Goal: Communication & Community: Answer question/provide support

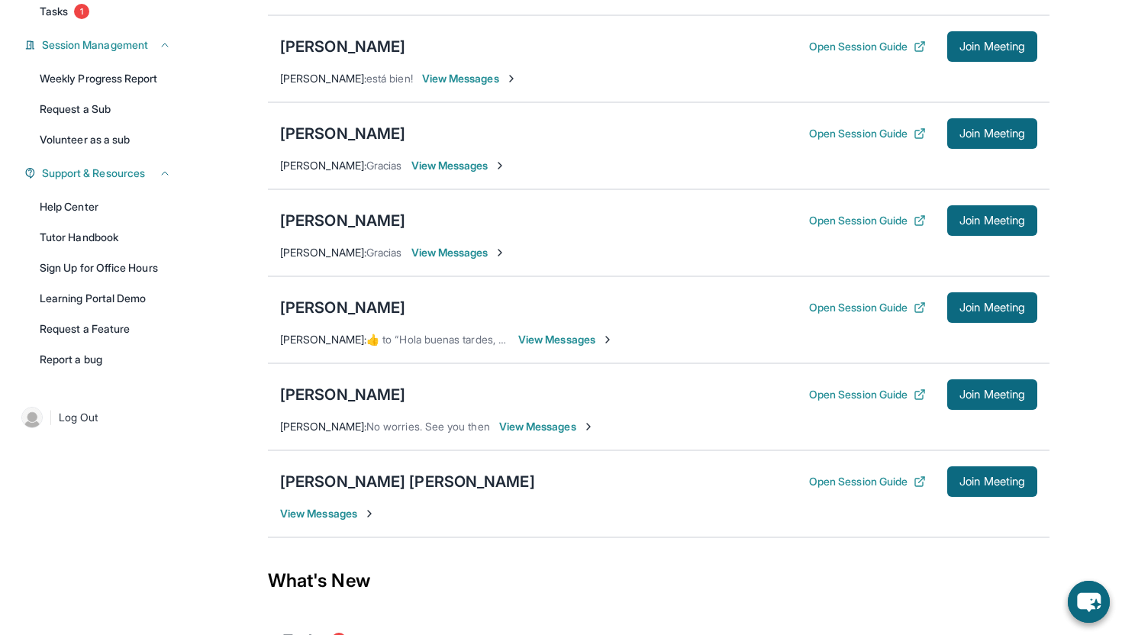
scroll to position [180, 0]
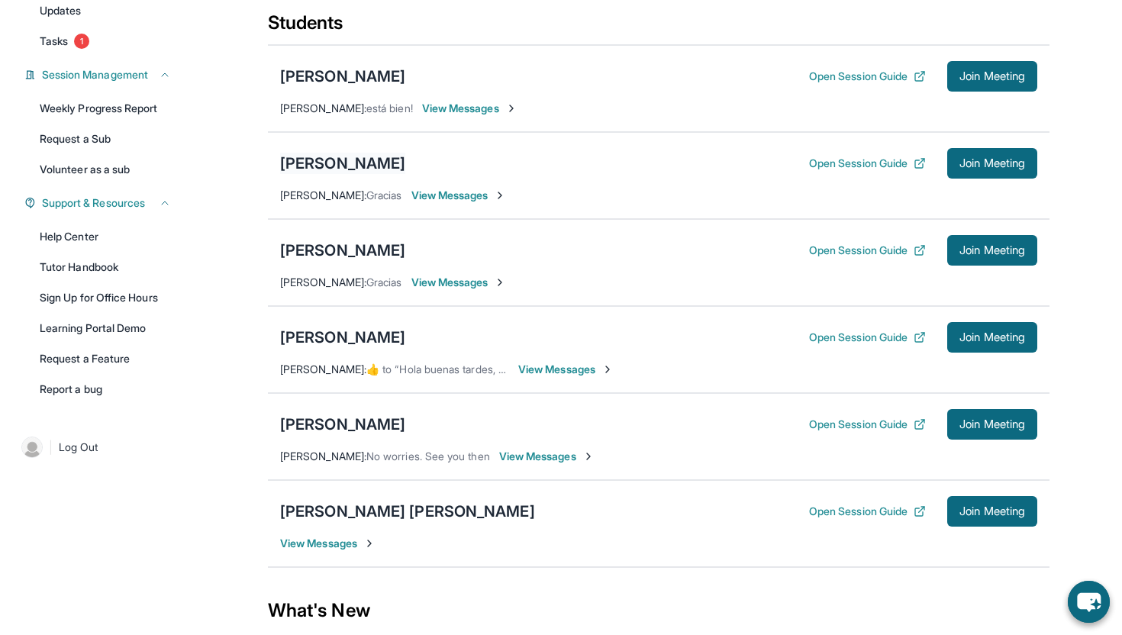
click at [347, 166] on div "[PERSON_NAME]" at bounding box center [342, 163] width 125 height 21
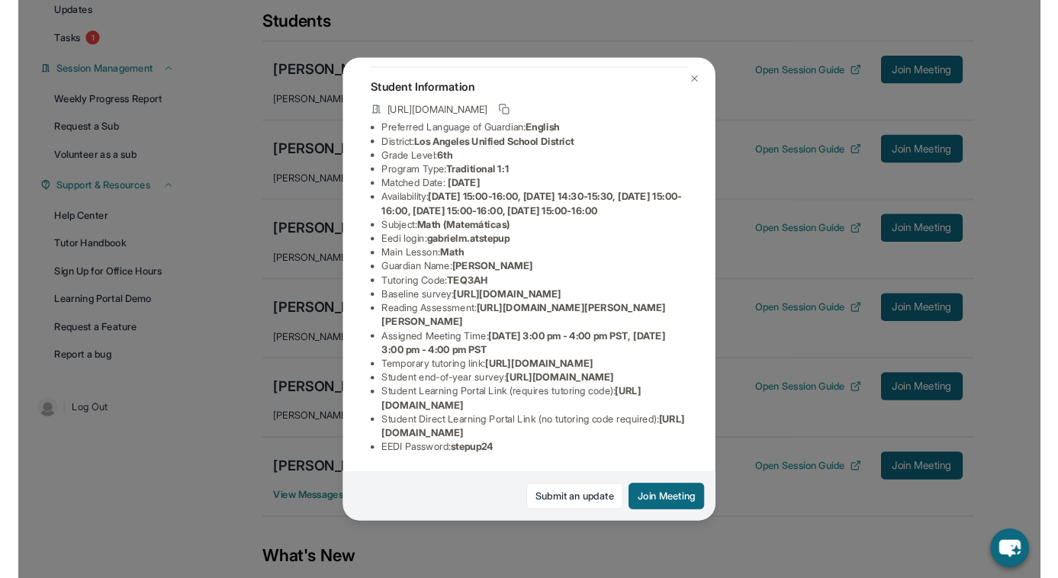
scroll to position [240, 0]
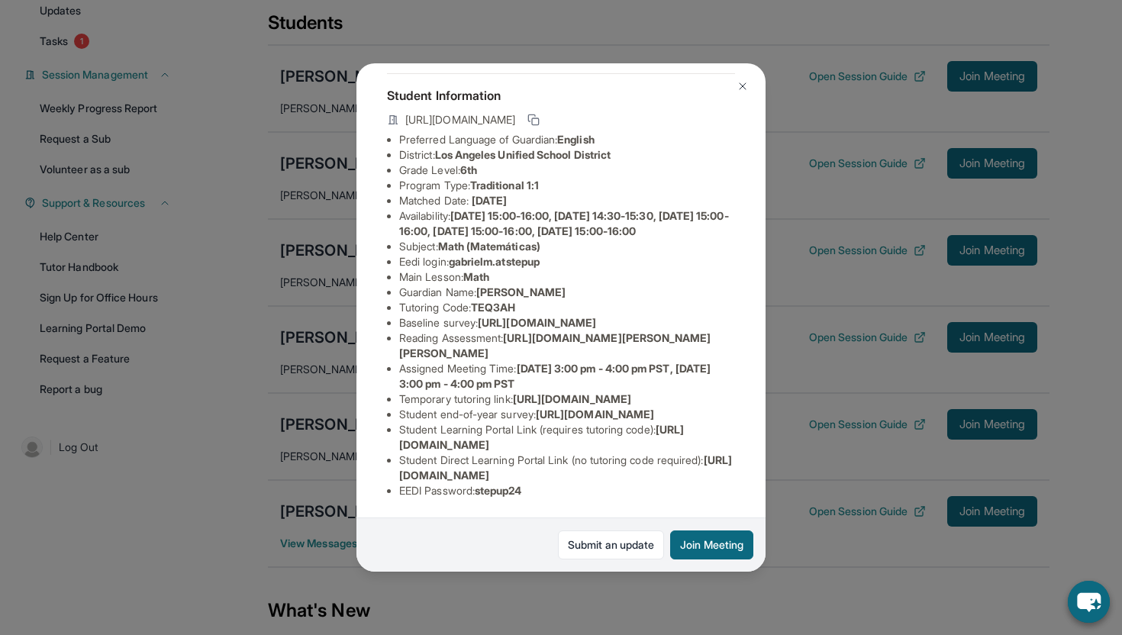
click at [542, 446] on span "[URL][DOMAIN_NAME]" at bounding box center [541, 437] width 285 height 28
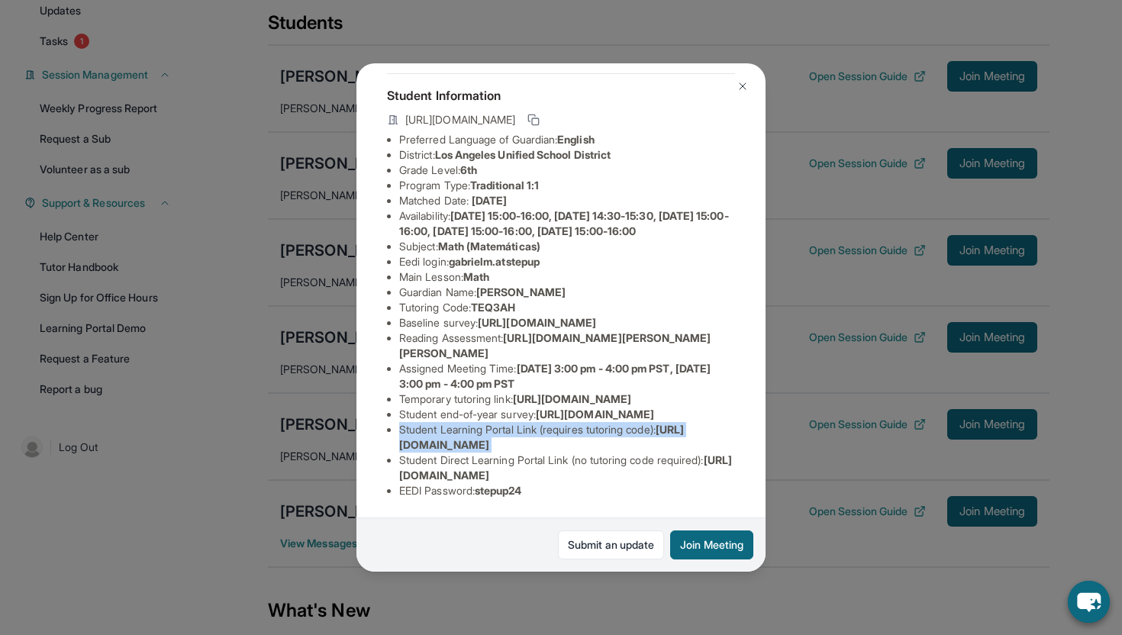
click at [542, 446] on span "[URL][DOMAIN_NAME]" at bounding box center [541, 437] width 285 height 28
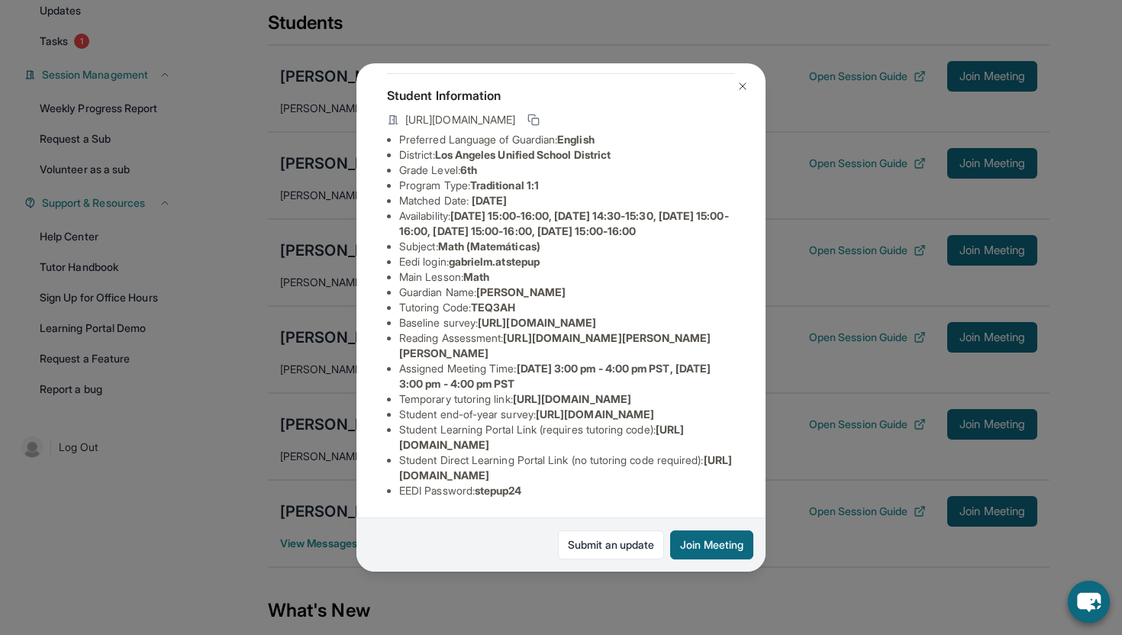
drag, startPoint x: 712, startPoint y: 475, endPoint x: 397, endPoint y: 477, distance: 315.1
click at [397, 477] on ul "Preferred Language of Guardian: English District: [GEOGRAPHIC_DATA] Unified Sch…" at bounding box center [561, 315] width 348 height 366
copy span "[URL][DOMAIN_NAME]"
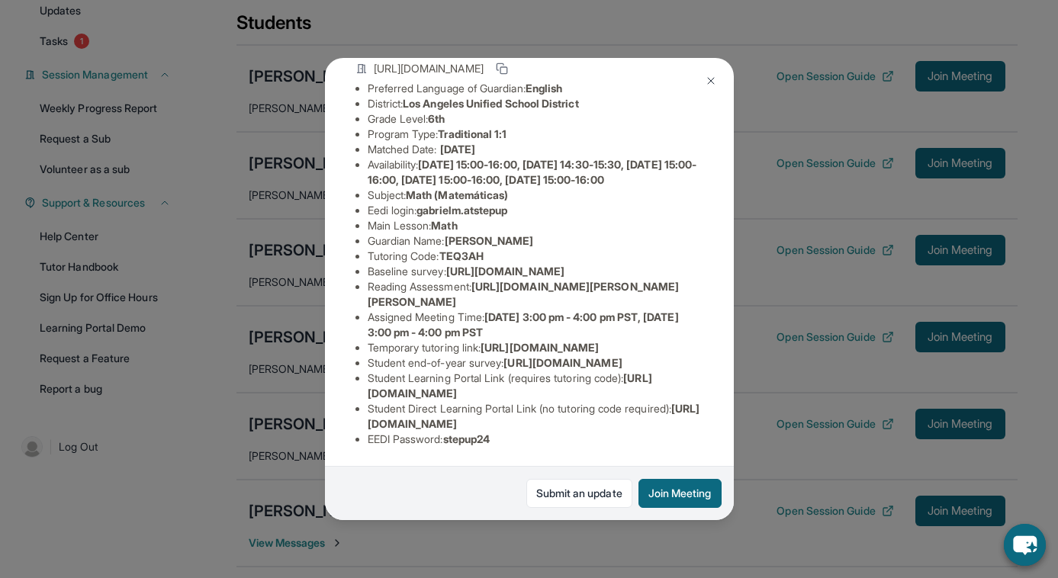
scroll to position [0, 0]
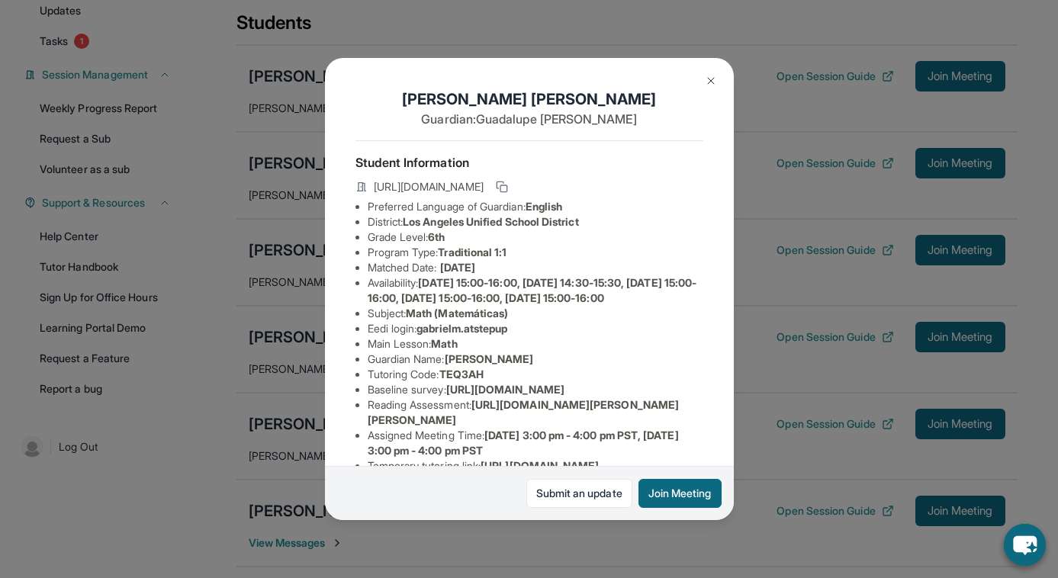
click at [711, 82] on img at bounding box center [711, 81] width 12 height 12
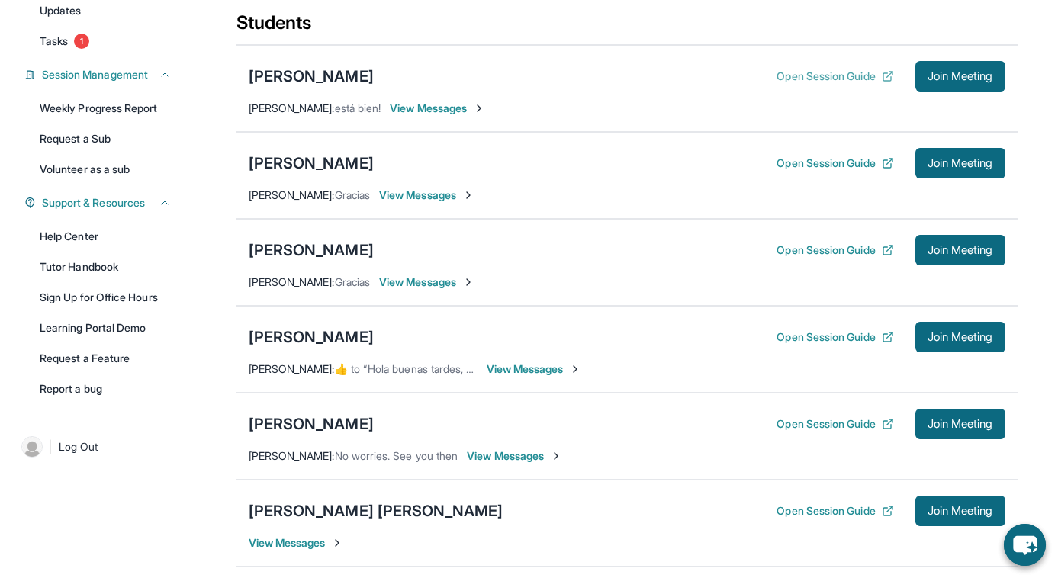
click at [884, 81] on icon at bounding box center [888, 77] width 8 height 8
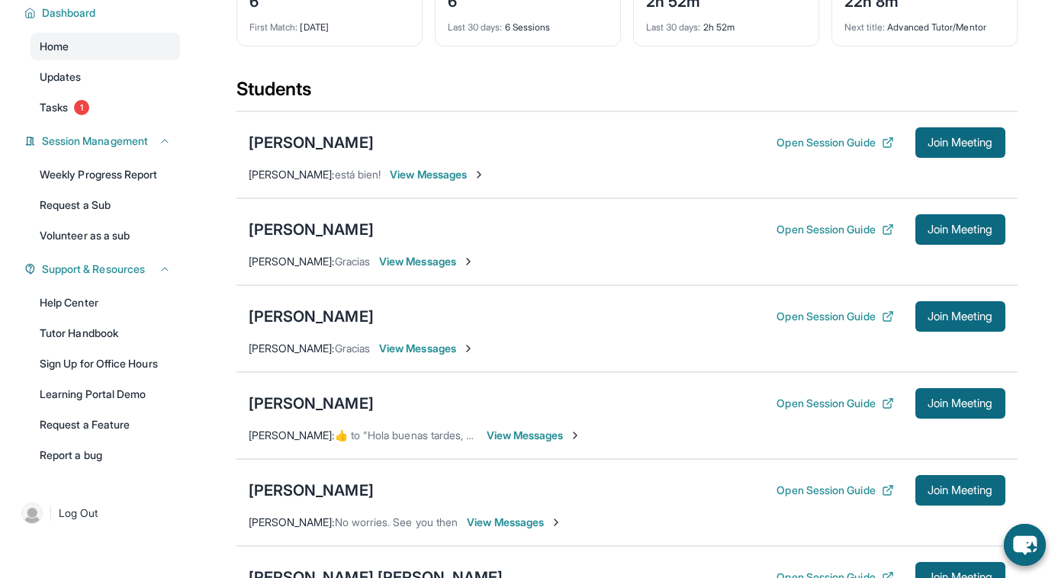
scroll to position [112, 0]
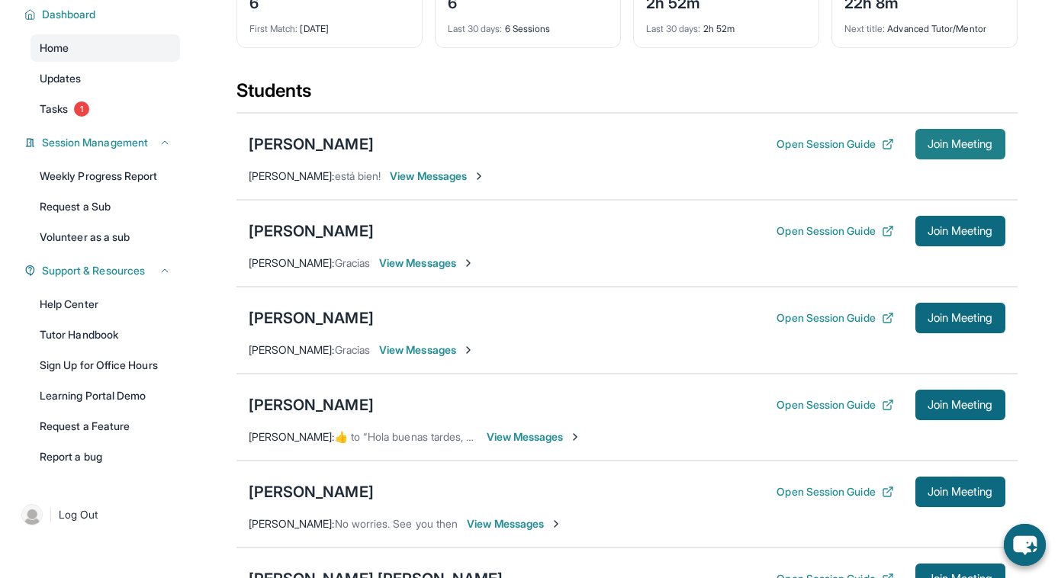
click at [933, 143] on span "Join Meeting" at bounding box center [961, 144] width 66 height 9
